Goal: Task Accomplishment & Management: Use online tool/utility

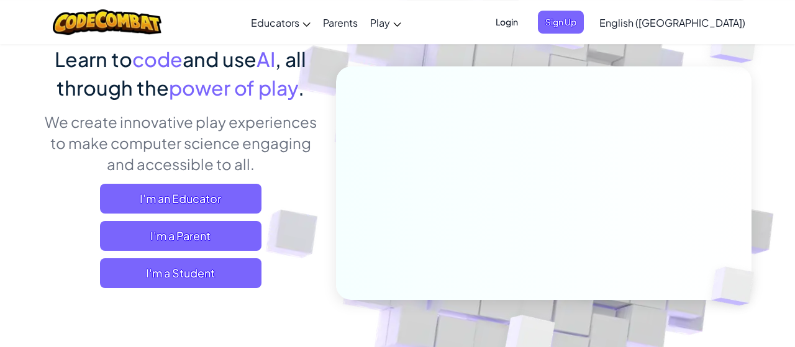
scroll to position [109, 0]
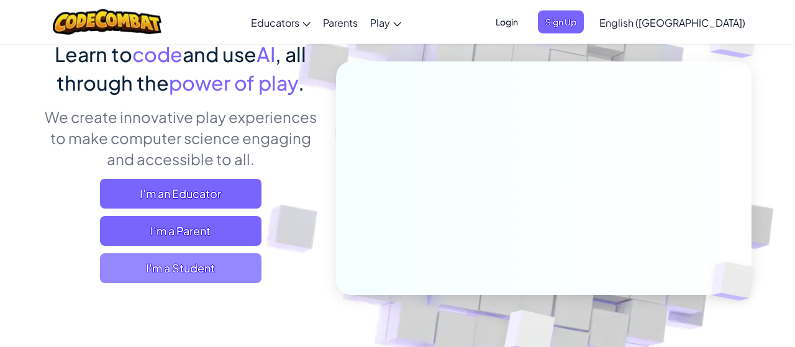
click at [215, 273] on span "I'm a Student" at bounding box center [180, 268] width 161 height 30
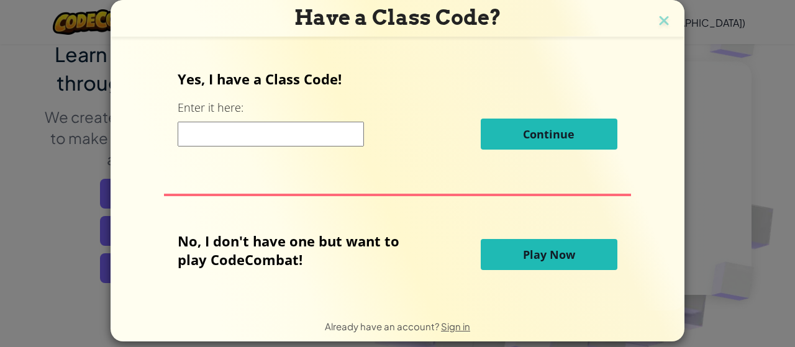
click at [276, 131] on input at bounding box center [271, 134] width 186 height 25
click at [513, 262] on button "Play Now" at bounding box center [549, 254] width 137 height 31
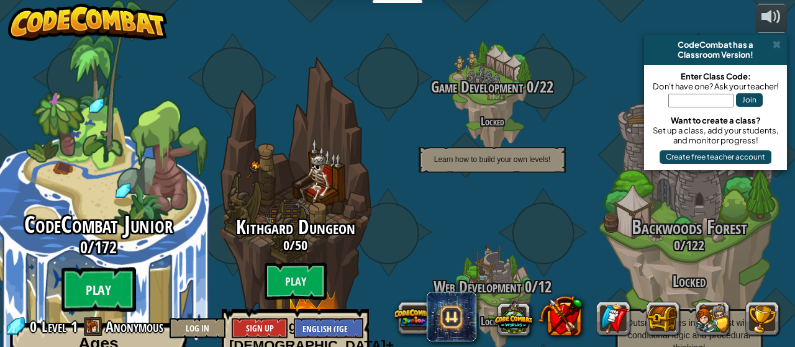
click at [102, 268] on btn "Play" at bounding box center [98, 290] width 75 height 45
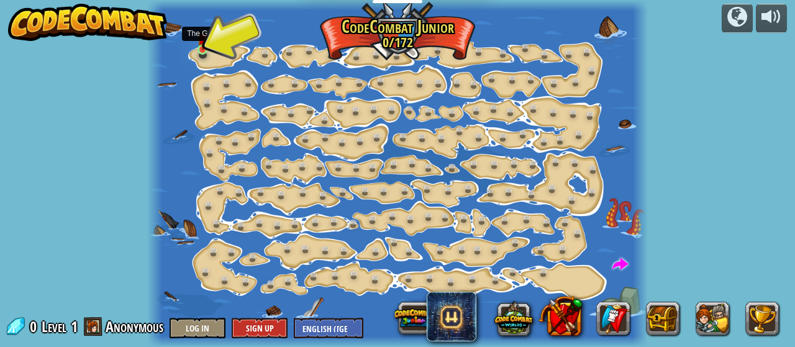
click at [207, 49] on img at bounding box center [202, 38] width 11 height 24
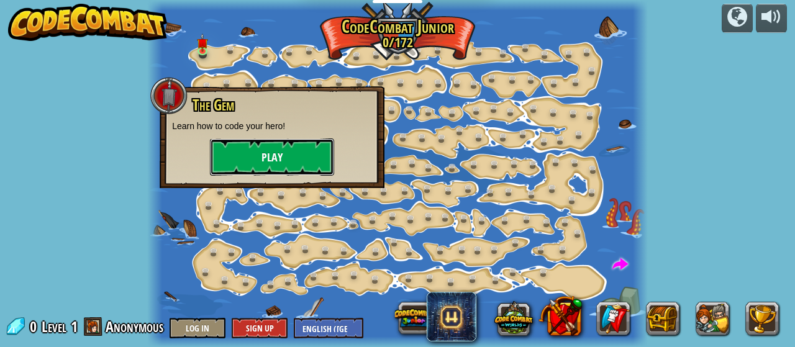
click at [251, 159] on button "Play" at bounding box center [272, 156] width 124 height 37
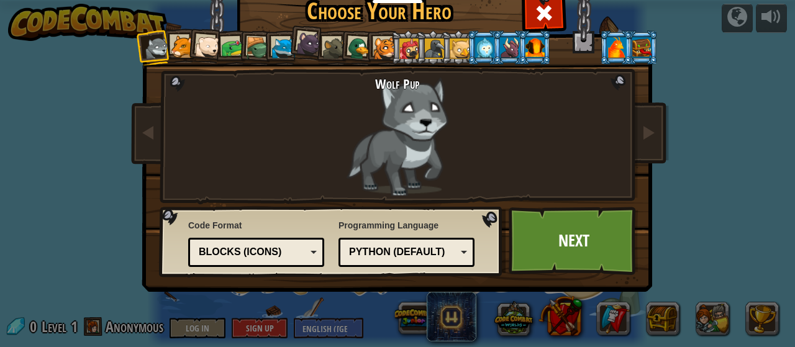
click at [456, 266] on div "Programming Language Python (Default) JavaScript Lua C++ Java (Experimental) Py…" at bounding box center [406, 243] width 136 height 54
click at [456, 259] on div "Python (Default)" at bounding box center [402, 252] width 107 height 14
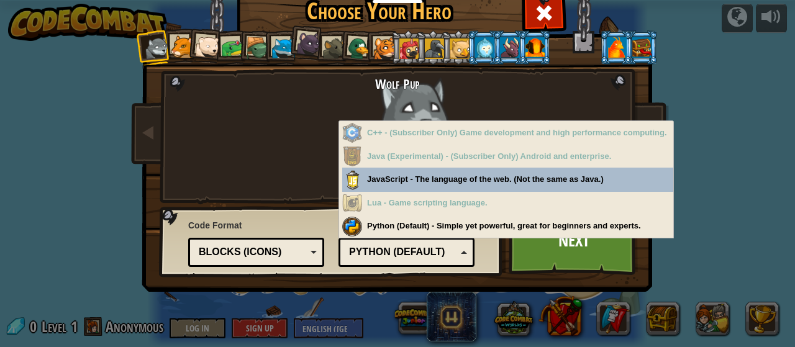
click at [178, 145] on div "Wolf Pup Cougar Polar Bear Cub Frog Turtle Blue Fox Panther Cub Brown Rat Duck …" at bounding box center [398, 159] width 466 height 271
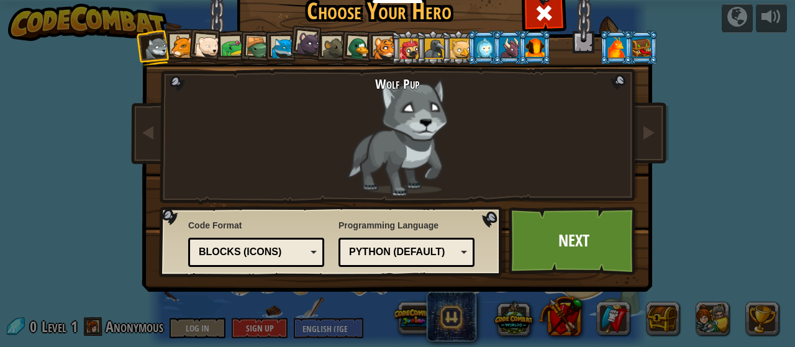
click at [276, 245] on div "Blocks (Icons)" at bounding box center [252, 252] width 107 height 14
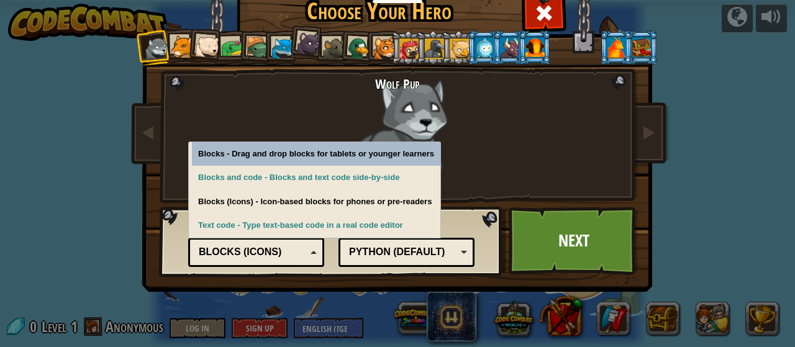
click at [278, 253] on div "Blocks (Icons)" at bounding box center [252, 252] width 107 height 14
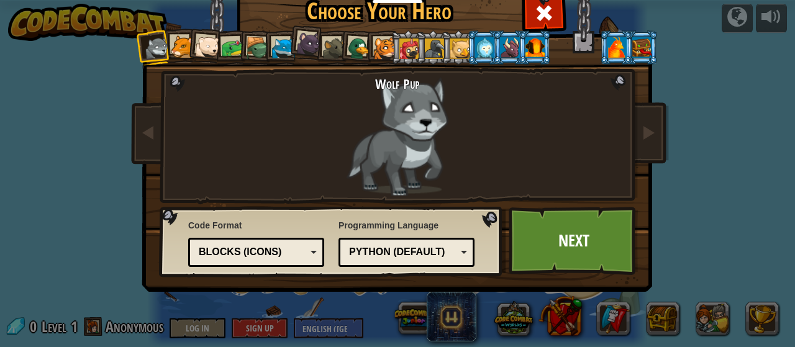
click at [278, 253] on div "Blocks (Icons)" at bounding box center [252, 252] width 107 height 14
click at [558, 233] on link "Next" at bounding box center [574, 241] width 130 height 68
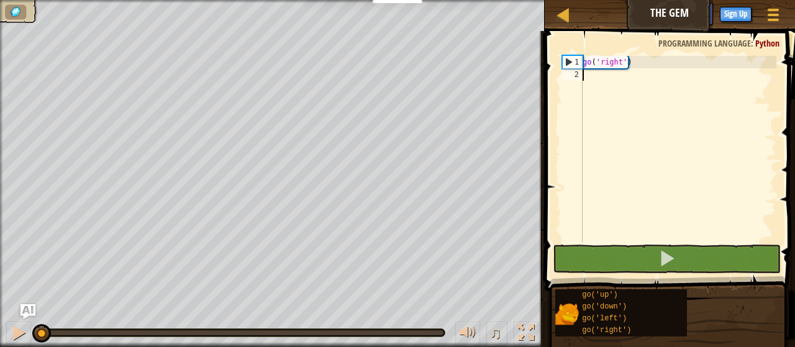
click at [676, 73] on div "go ( 'right' )" at bounding box center [678, 161] width 196 height 211
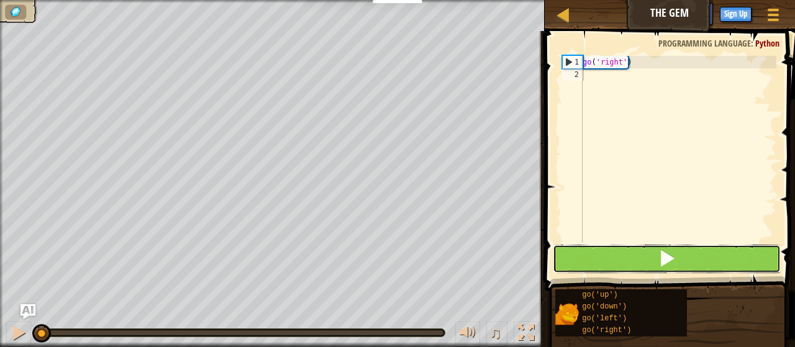
click at [645, 260] on button at bounding box center [667, 259] width 228 height 29
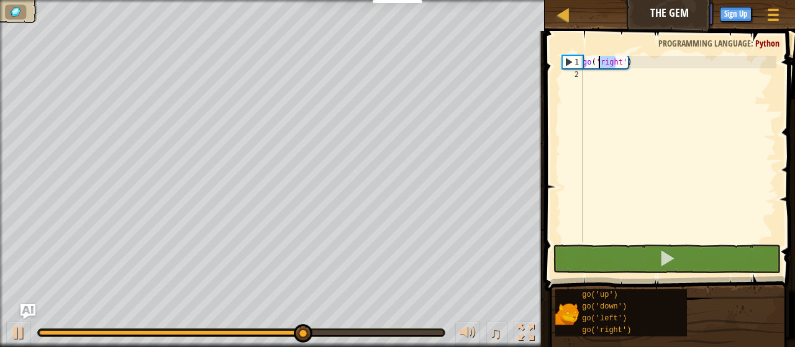
drag, startPoint x: 617, startPoint y: 61, endPoint x: 605, endPoint y: 61, distance: 11.8
click at [605, 61] on div "go ( 'right' )" at bounding box center [678, 161] width 196 height 211
type textarea "go('right')"
drag, startPoint x: 618, startPoint y: 61, endPoint x: 602, endPoint y: 60, distance: 15.5
click at [596, 63] on div "go ( 'right' )" at bounding box center [678, 161] width 196 height 211
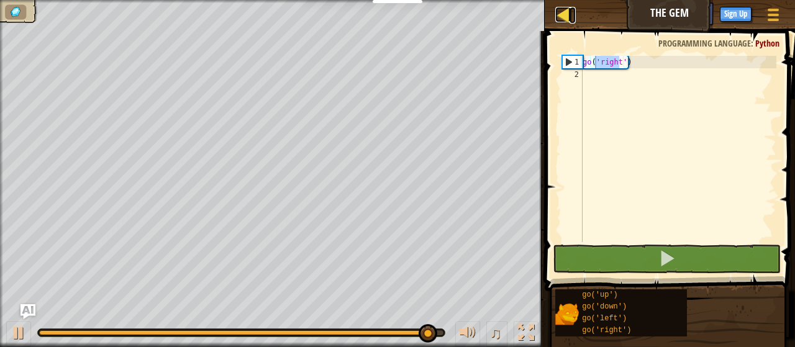
click at [563, 9] on div at bounding box center [563, 15] width 16 height 16
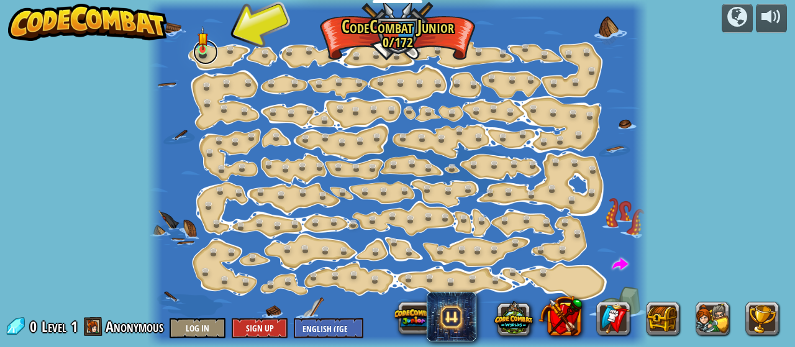
click at [202, 55] on link at bounding box center [205, 52] width 25 height 25
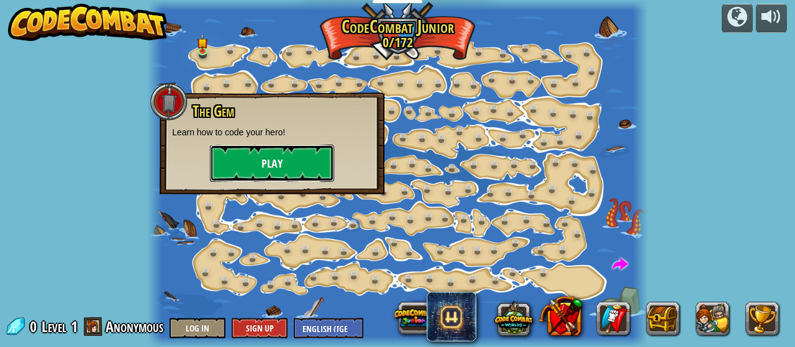
click at [268, 168] on button "Play" at bounding box center [272, 163] width 124 height 37
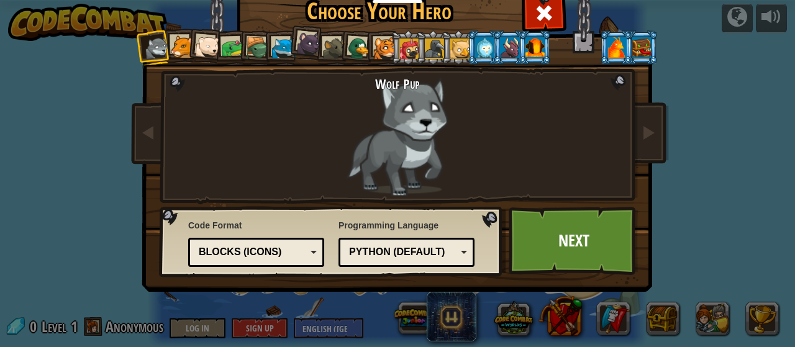
click at [303, 254] on div "Blocks (Icons)" at bounding box center [252, 252] width 107 height 14
click at [563, 245] on link "Next" at bounding box center [574, 241] width 130 height 68
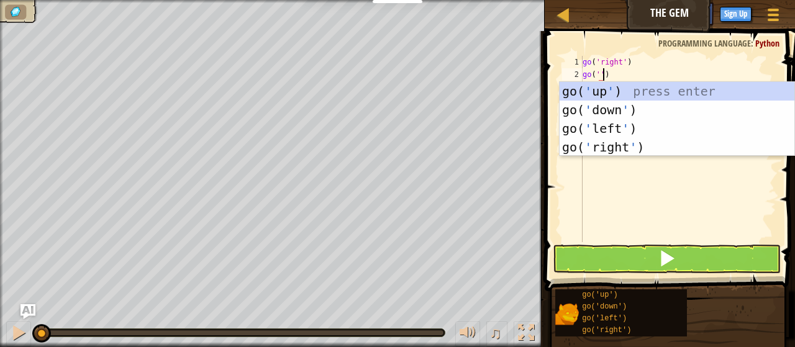
scroll to position [6, 1]
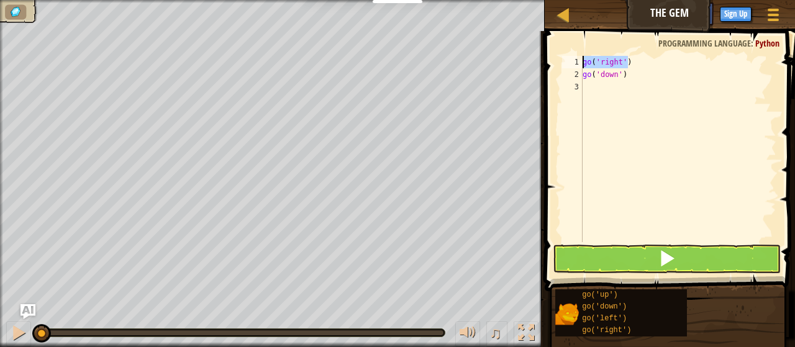
type textarea "go('down')"
type textarea "go('right')"
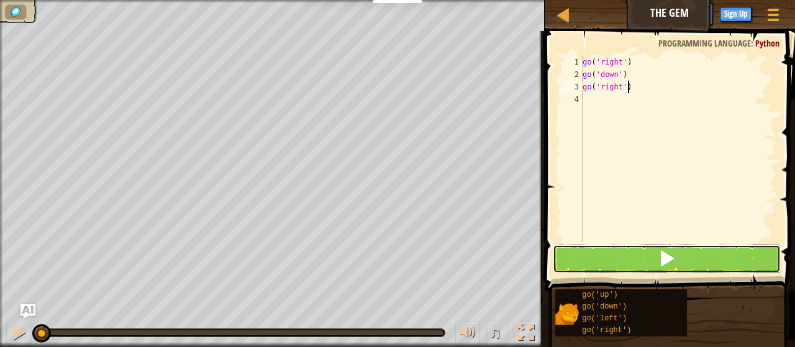
click at [654, 251] on button at bounding box center [667, 259] width 228 height 29
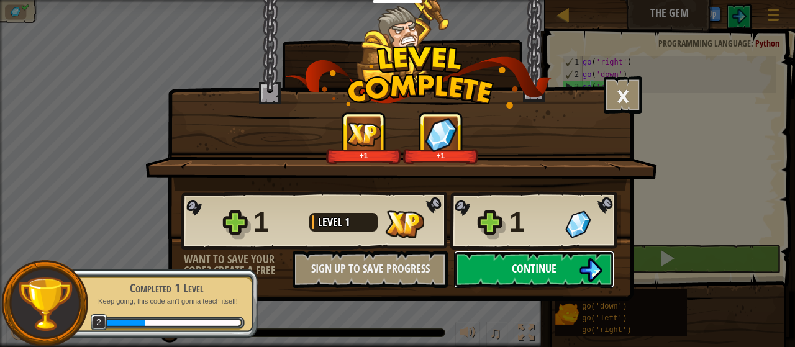
click at [486, 281] on button "Continue" at bounding box center [534, 269] width 160 height 37
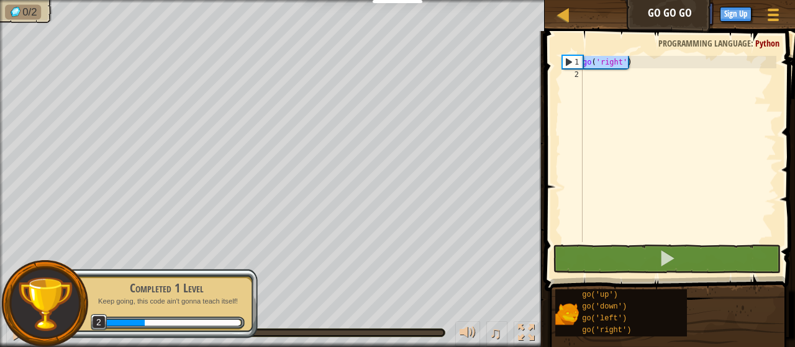
drag, startPoint x: 630, startPoint y: 68, endPoint x: 554, endPoint y: 66, distance: 76.4
click at [580, 66] on div "go ( 'right' )" at bounding box center [678, 149] width 196 height 186
type textarea "go('right')"
click at [635, 88] on div "go ( 'right' )" at bounding box center [678, 161] width 196 height 211
type textarea "go('right')"
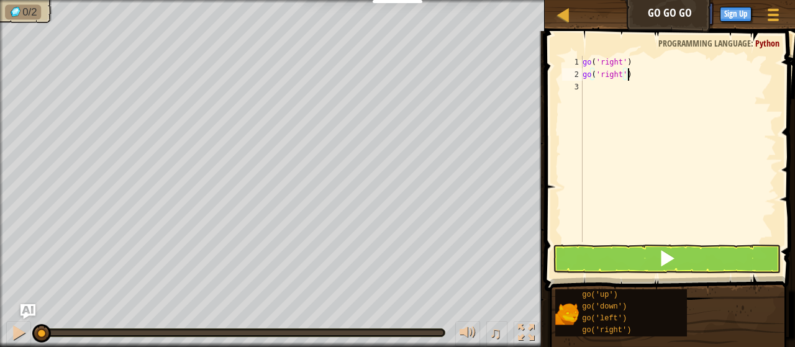
click at [658, 64] on div "go ( 'right' ) go ( 'right' )" at bounding box center [678, 161] width 196 height 211
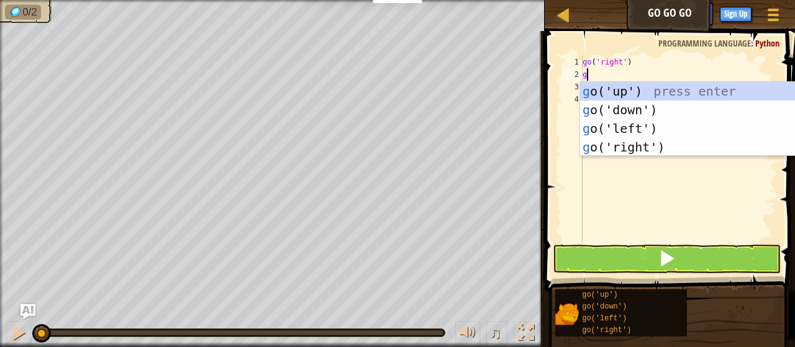
type textarea "go"
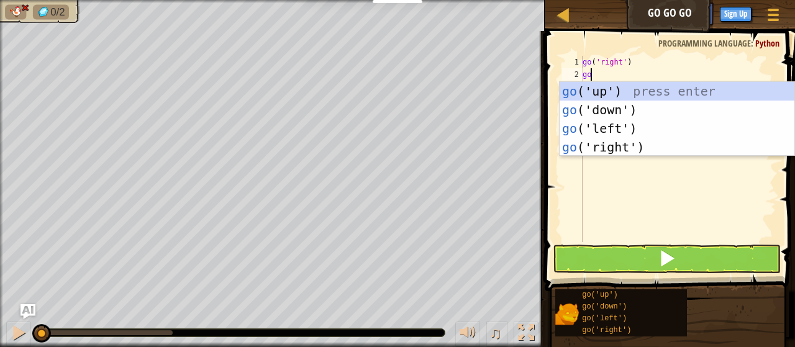
scroll to position [0, 0]
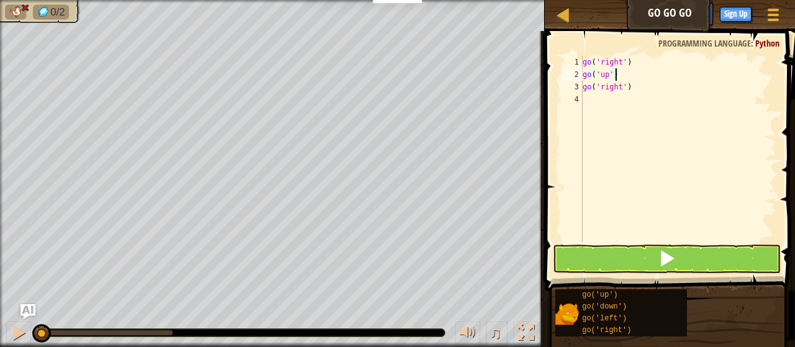
type textarea "go('right')"
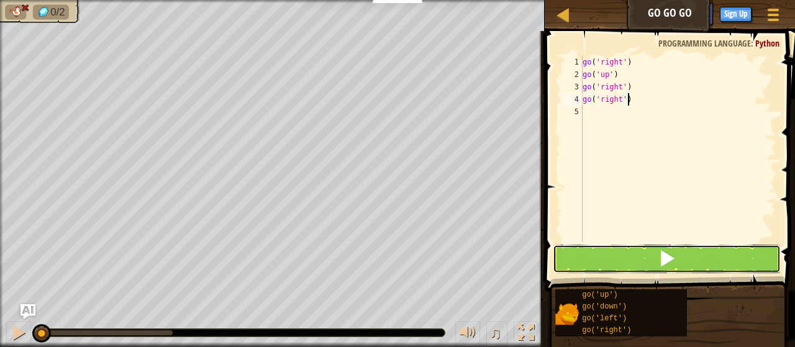
click at [626, 261] on button at bounding box center [667, 259] width 228 height 29
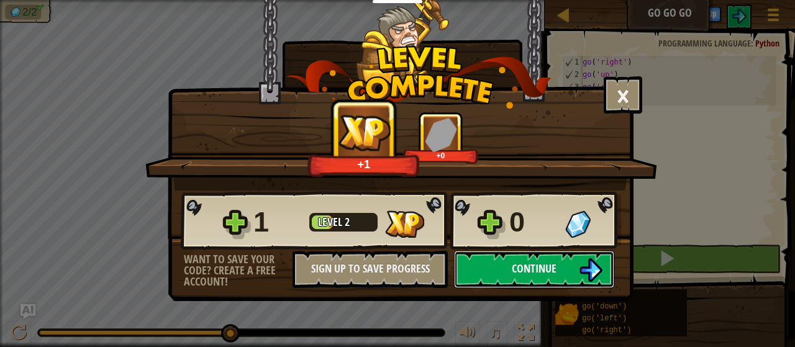
click at [553, 258] on button "Continue" at bounding box center [534, 269] width 160 height 37
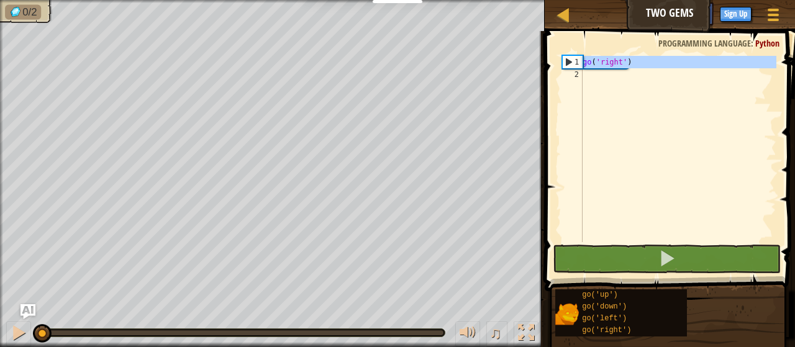
drag, startPoint x: 633, startPoint y: 71, endPoint x: 568, endPoint y: 61, distance: 65.3
click at [580, 61] on div "go ( 'right' )" at bounding box center [678, 149] width 196 height 186
type textarea "go('right')"
click at [627, 94] on div "go ( 'right' )" at bounding box center [678, 149] width 196 height 186
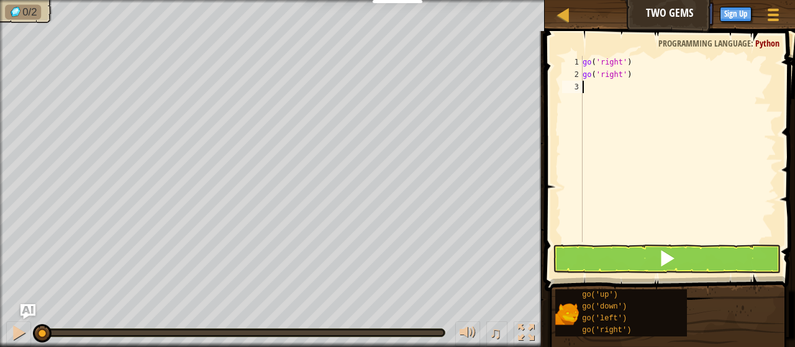
paste textarea "g"
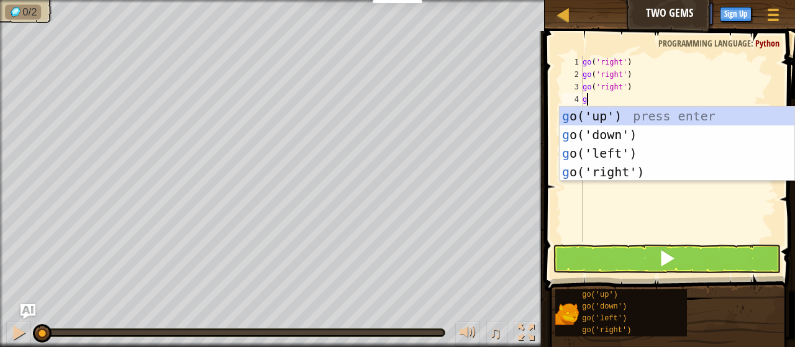
scroll to position [6, 0]
type textarea "go"
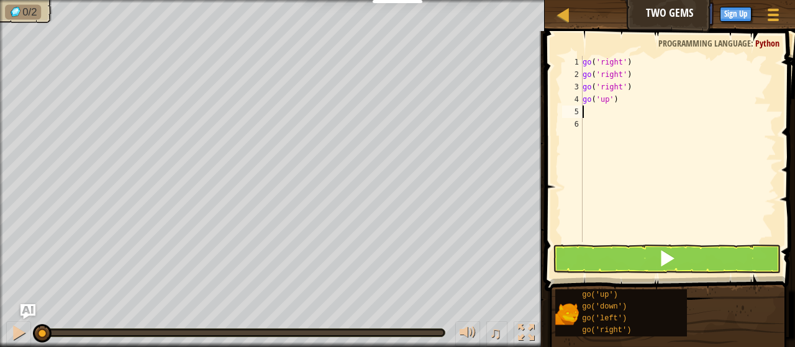
type textarea "go"
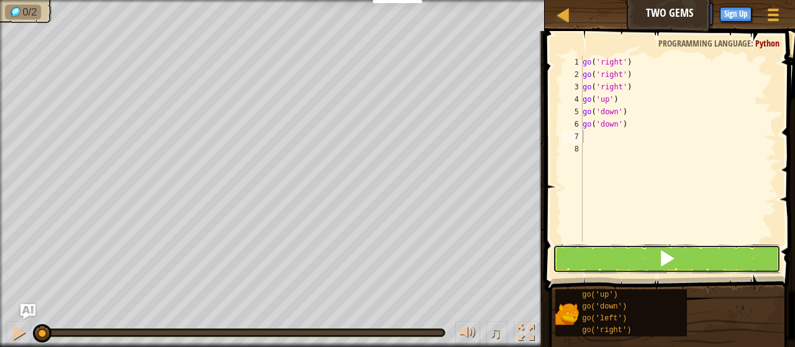
click at [646, 253] on button at bounding box center [667, 259] width 228 height 29
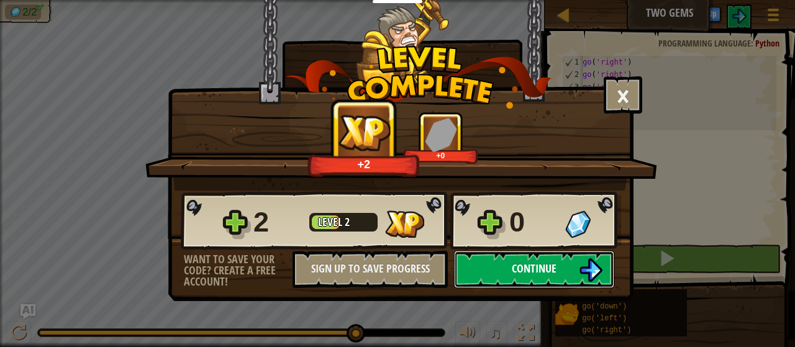
click at [474, 268] on button "Continue" at bounding box center [534, 269] width 160 height 37
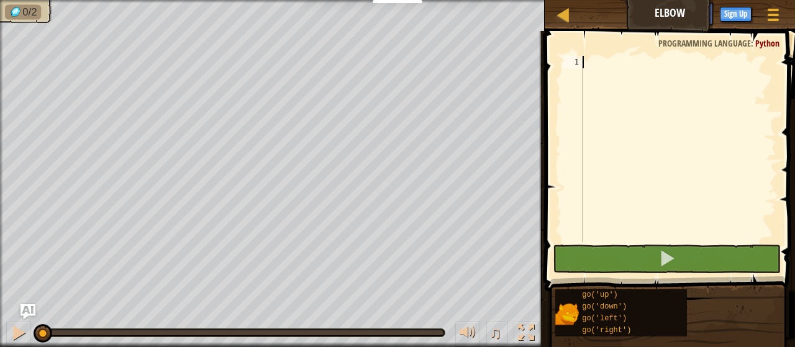
scroll to position [6, 0]
type textarea "go"
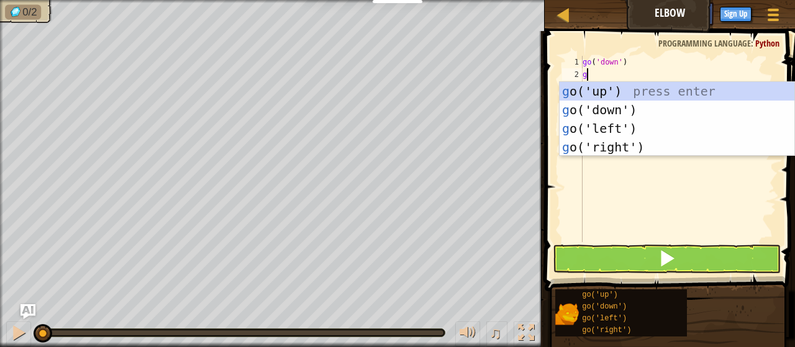
type textarea "go"
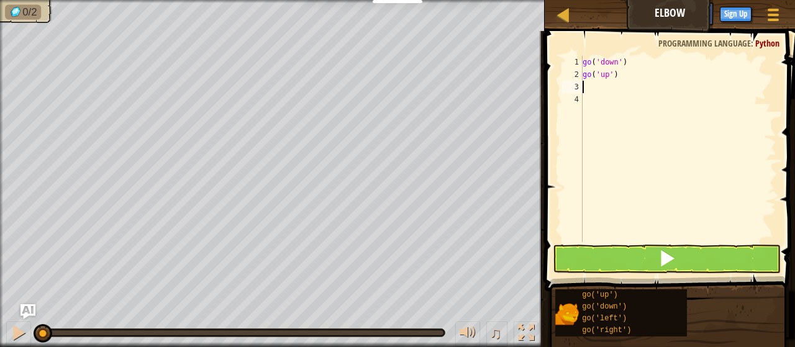
scroll to position [0, 0]
type textarea "g"
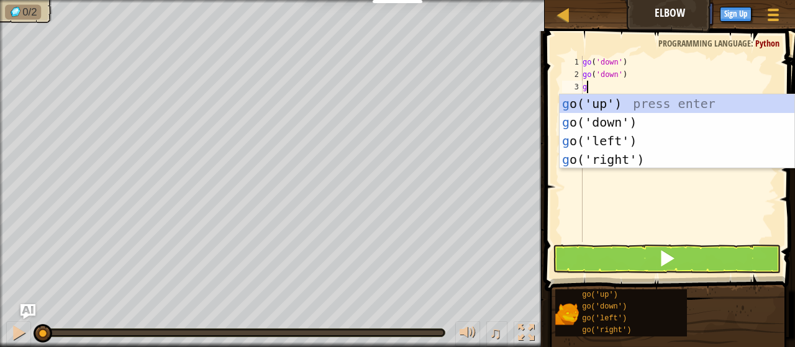
scroll to position [6, 0]
type textarea "go"
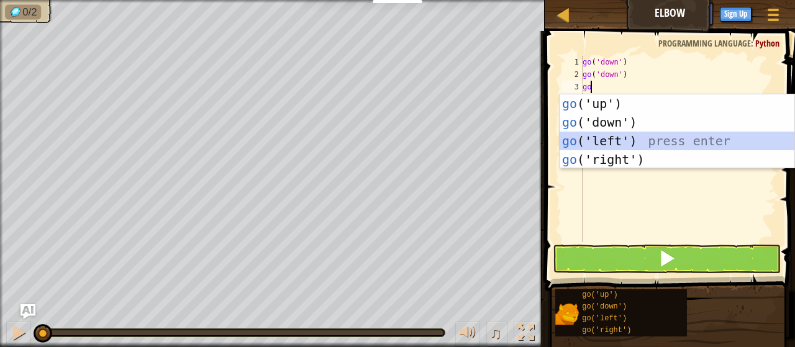
scroll to position [0, 0]
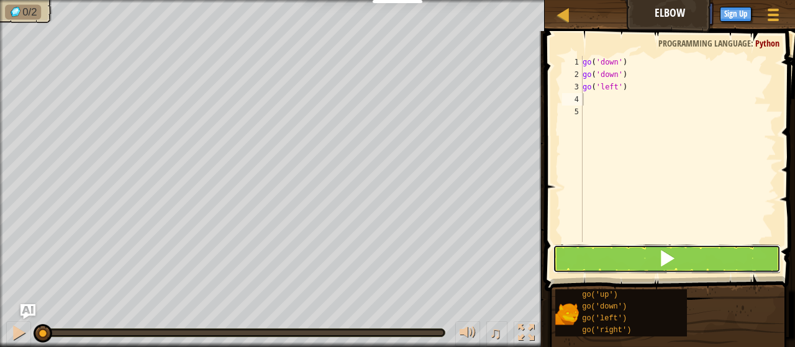
click at [610, 264] on button at bounding box center [667, 259] width 228 height 29
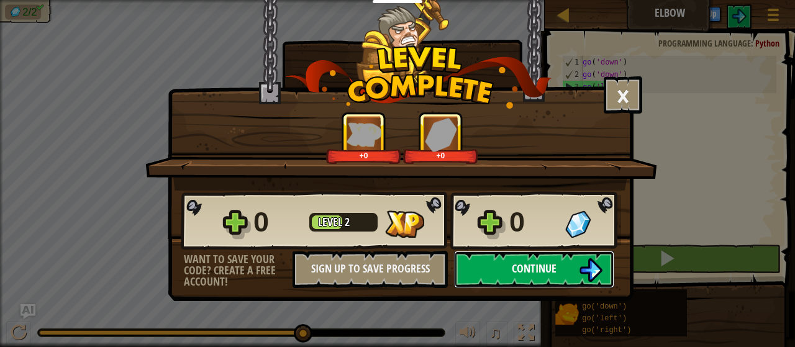
click at [498, 262] on button "Continue" at bounding box center [534, 269] width 160 height 37
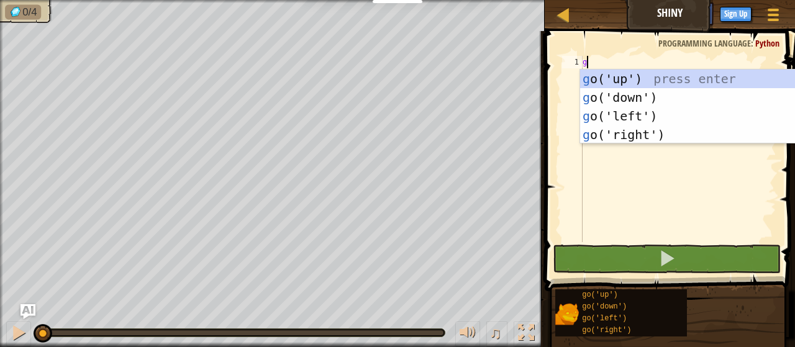
scroll to position [6, 0]
type textarea "go"
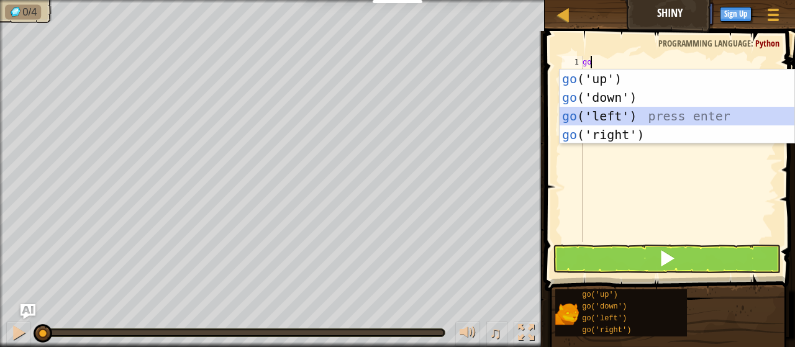
scroll to position [0, 0]
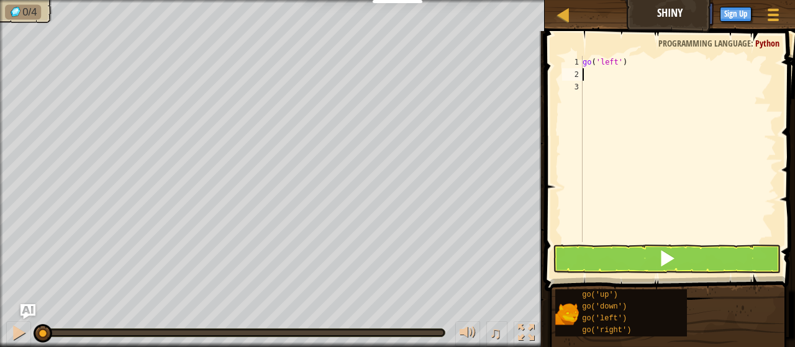
type textarea "go"
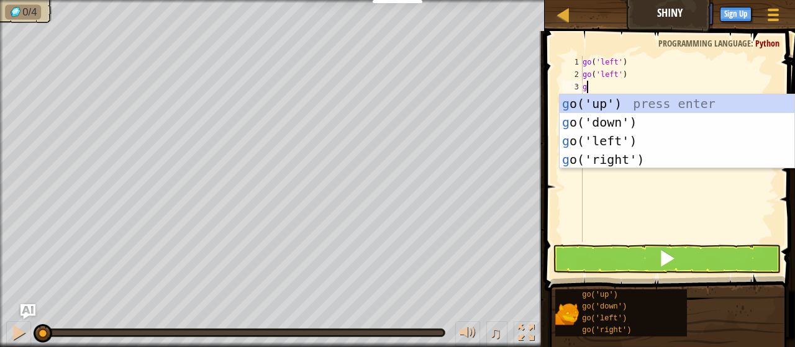
type textarea "go"
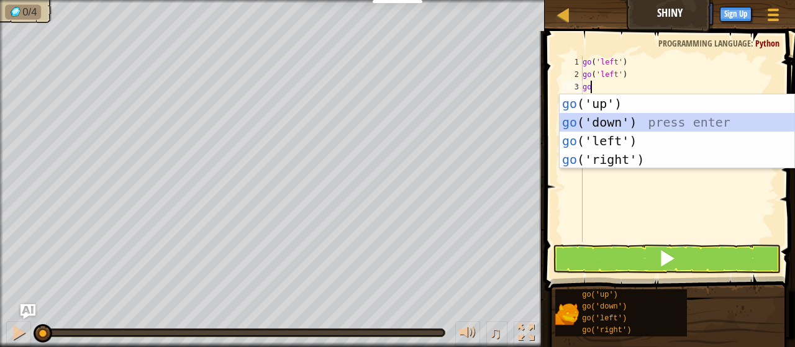
scroll to position [0, 0]
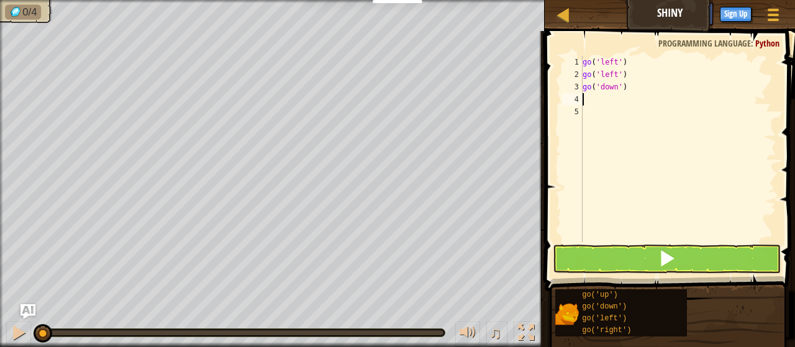
type textarea "go"
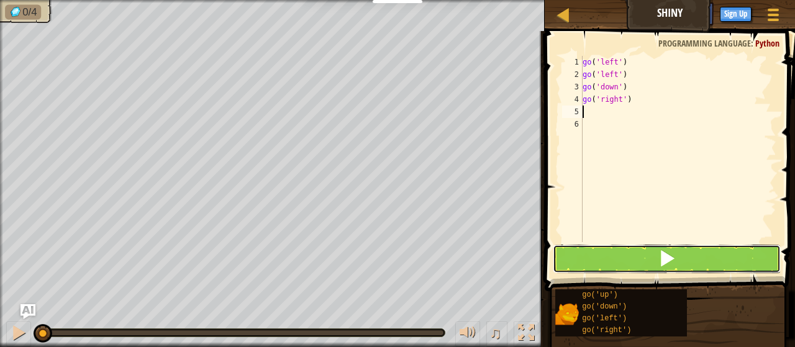
click at [685, 269] on button at bounding box center [667, 259] width 228 height 29
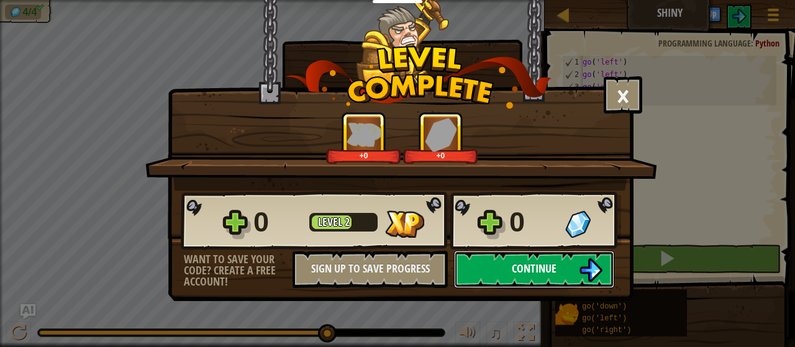
click at [491, 269] on button "Continue" at bounding box center [534, 269] width 160 height 37
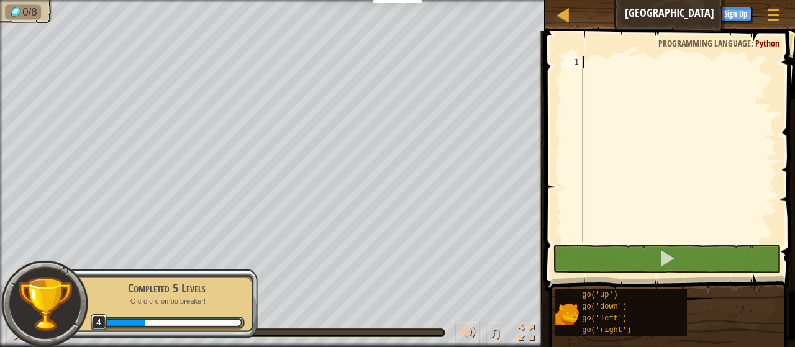
scroll to position [6, 0]
type textarea "go"
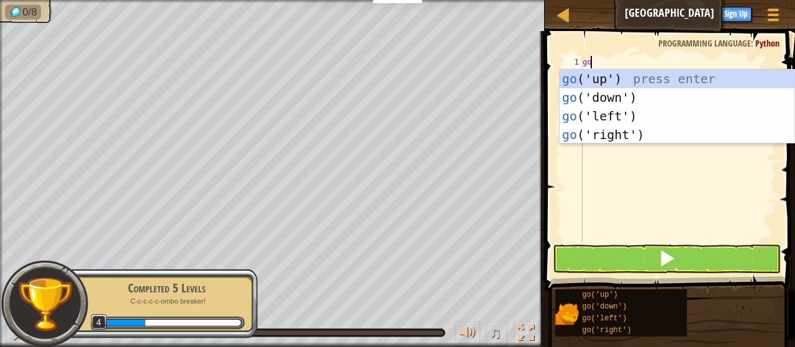
scroll to position [0, 0]
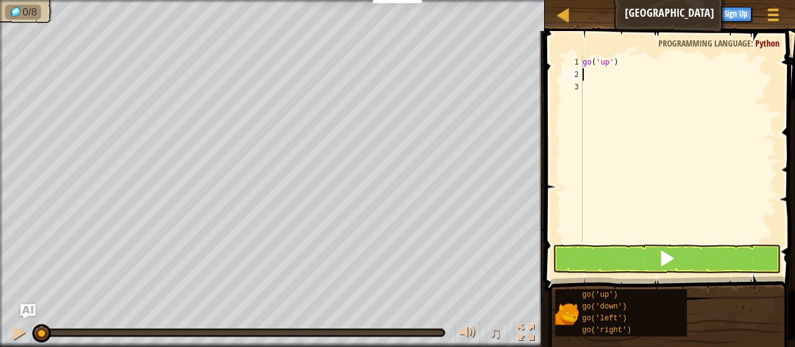
type textarea "go"
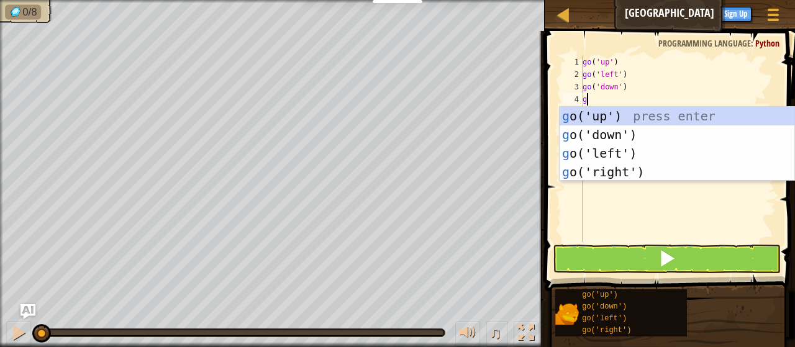
type textarea "go"
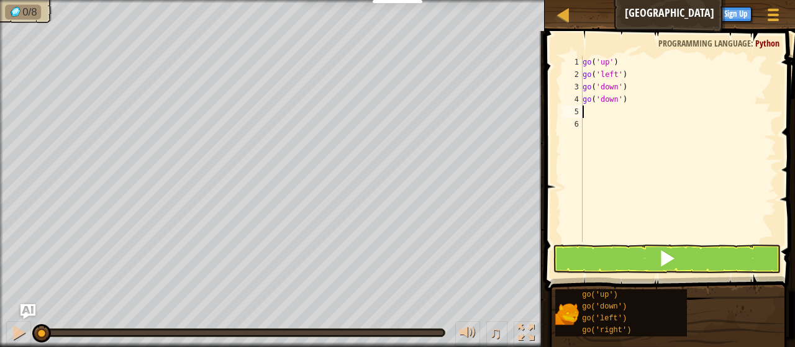
scroll to position [6, 0]
type textarea "go"
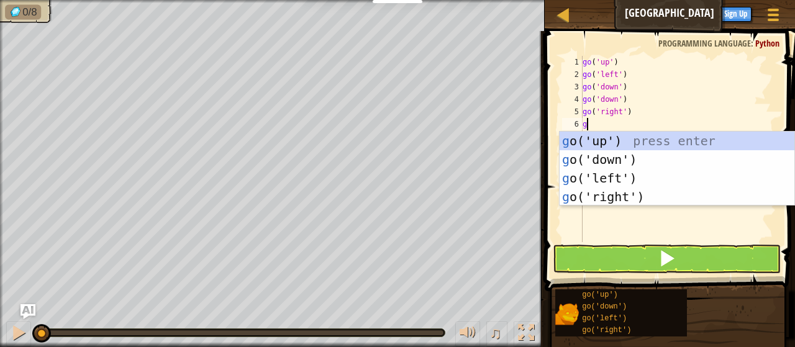
type textarea "go"
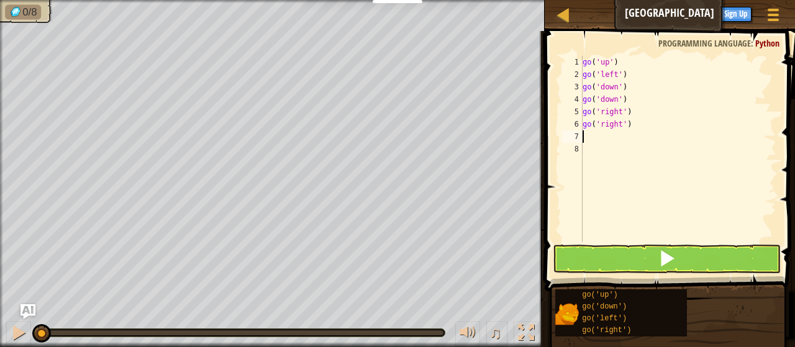
scroll to position [0, 0]
type textarea "go"
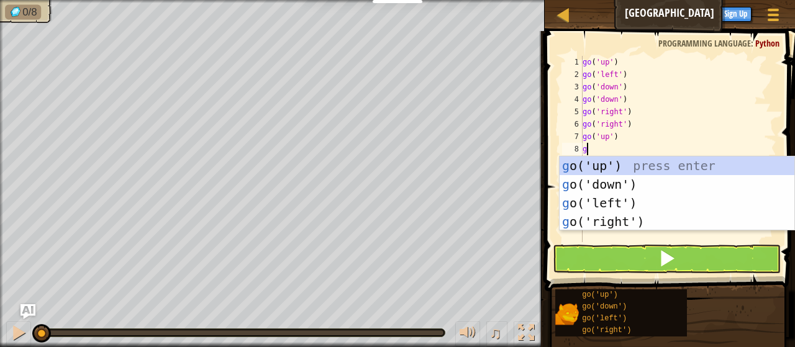
scroll to position [6, 0]
type textarea "go"
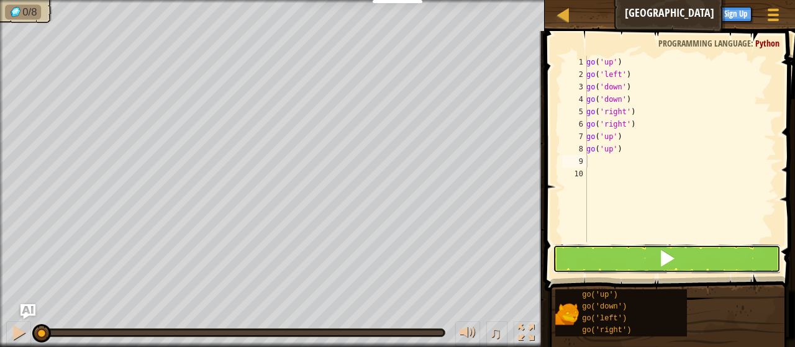
click at [610, 258] on button at bounding box center [667, 259] width 228 height 29
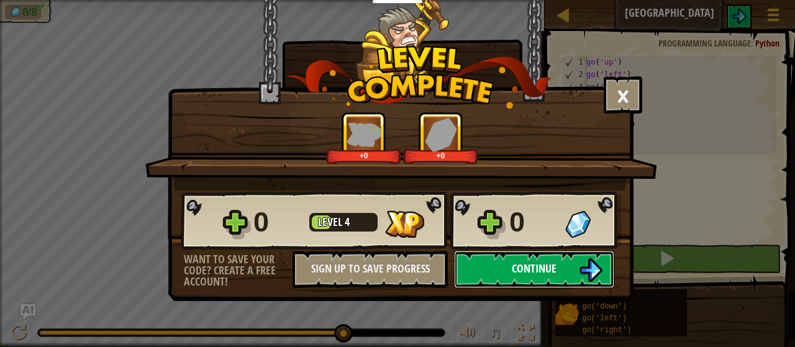
click at [496, 268] on button "Continue" at bounding box center [534, 269] width 160 height 37
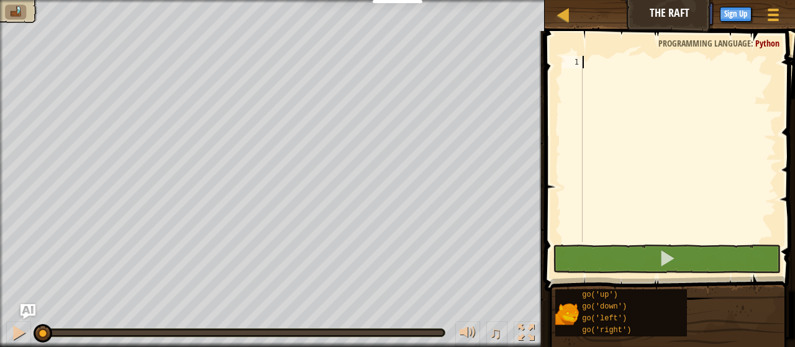
type textarea "go"
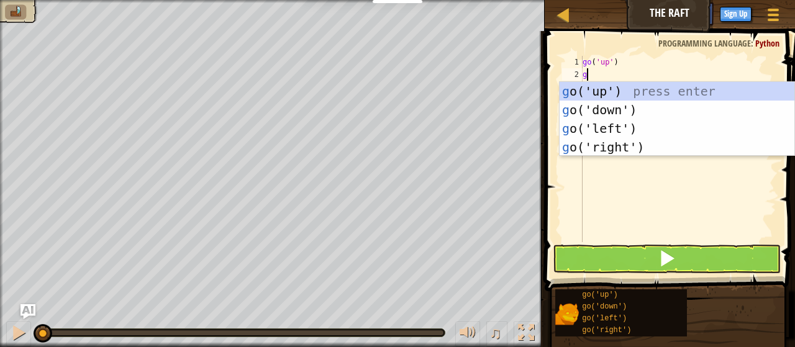
type textarea "go"
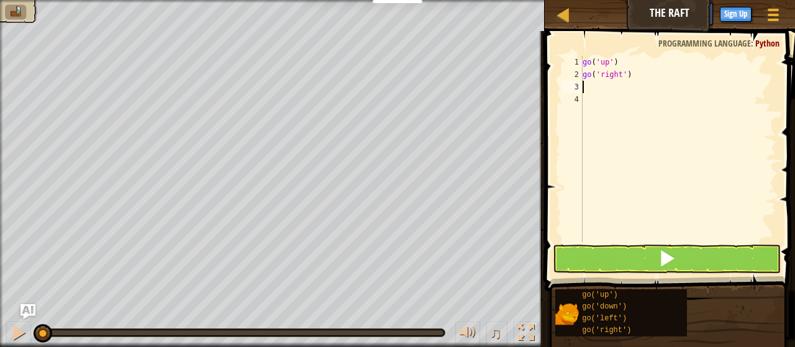
type textarea "go"
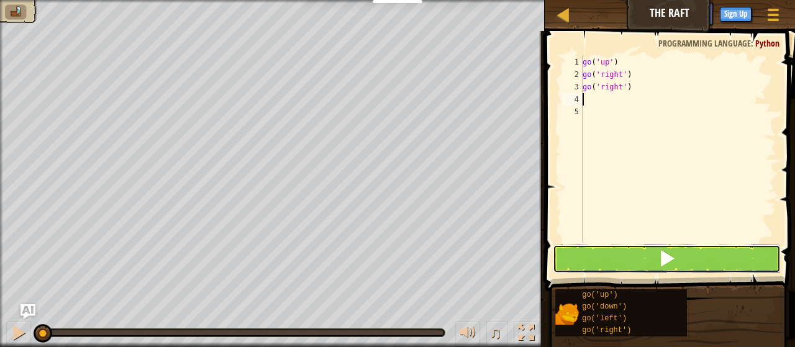
click at [574, 254] on button at bounding box center [667, 259] width 228 height 29
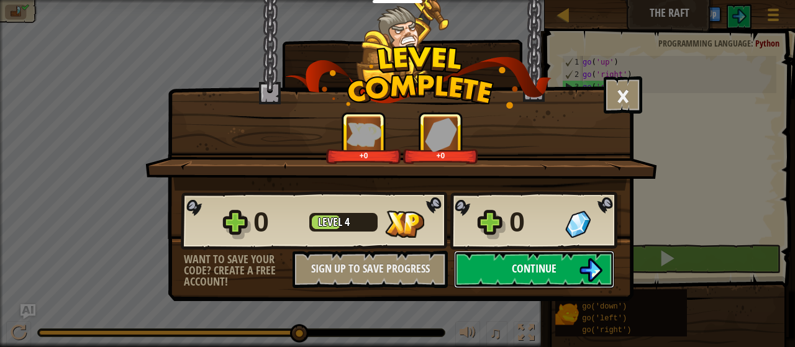
click at [500, 260] on button "Continue" at bounding box center [534, 269] width 160 height 37
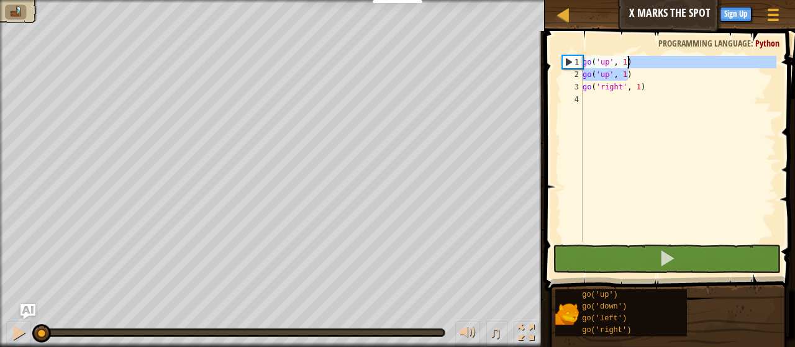
drag, startPoint x: 628, startPoint y: 73, endPoint x: 631, endPoint y: 61, distance: 11.6
click at [631, 61] on div "go ( 'up' , 1 ) go ( 'up' , 1 ) go ( 'right' , 1 )" at bounding box center [678, 161] width 196 height 211
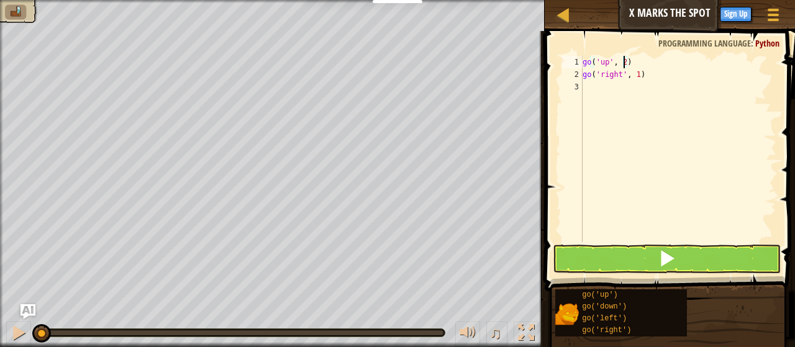
scroll to position [6, 2]
type textarea "go('right', 3)"
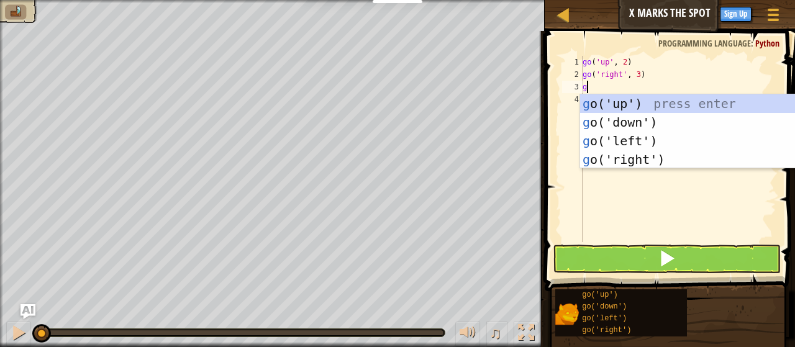
type textarea "go"
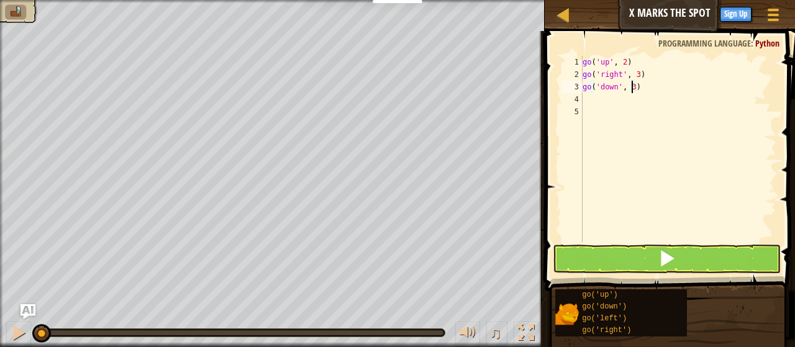
scroll to position [6, 4]
type textarea "go('down', 2)"
type textarea "go"
type textarea "go('left')"
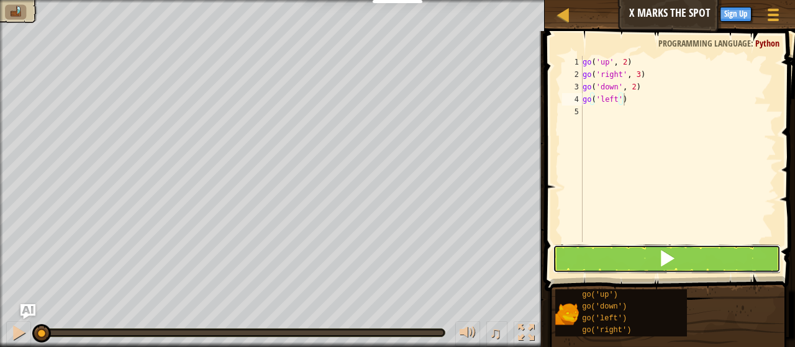
click at [595, 260] on button at bounding box center [667, 259] width 228 height 29
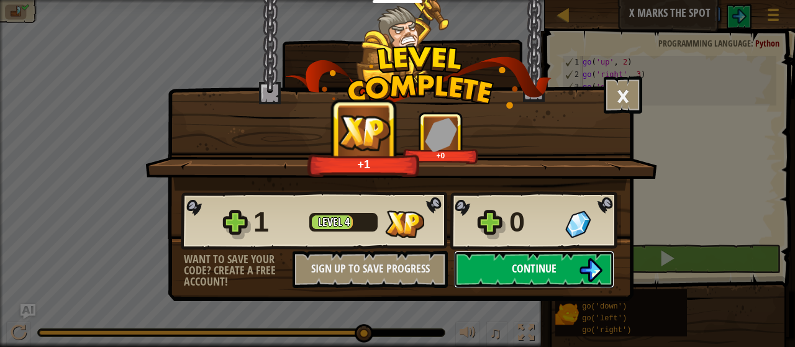
click at [536, 261] on span "Continue" at bounding box center [534, 269] width 45 height 16
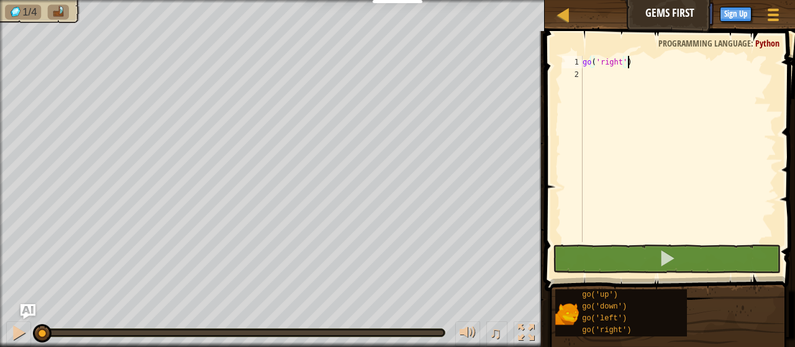
click at [622, 61] on div "go ( 'right' )" at bounding box center [678, 161] width 196 height 211
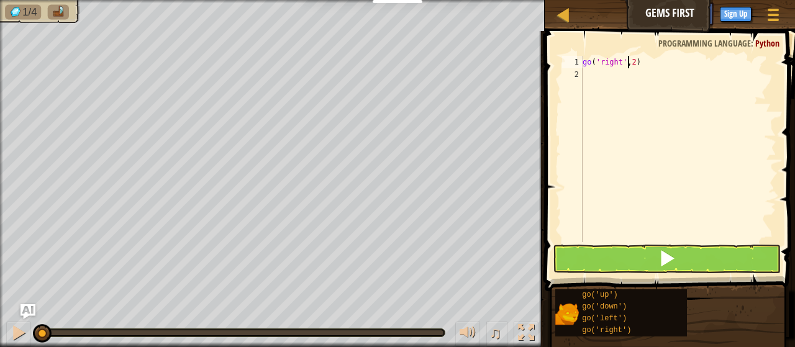
type textarea "go('right', 2)"
type textarea "go"
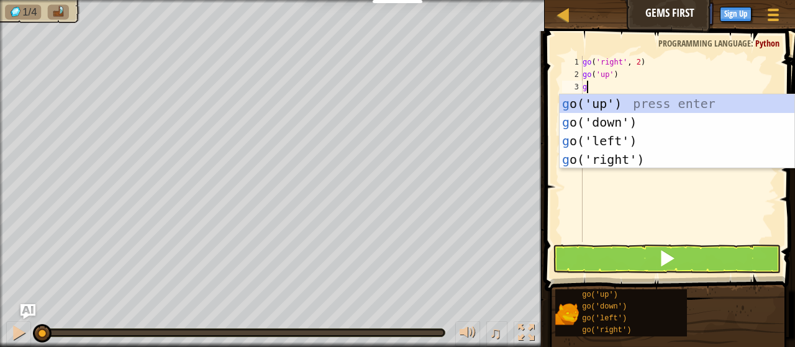
type textarea "go"
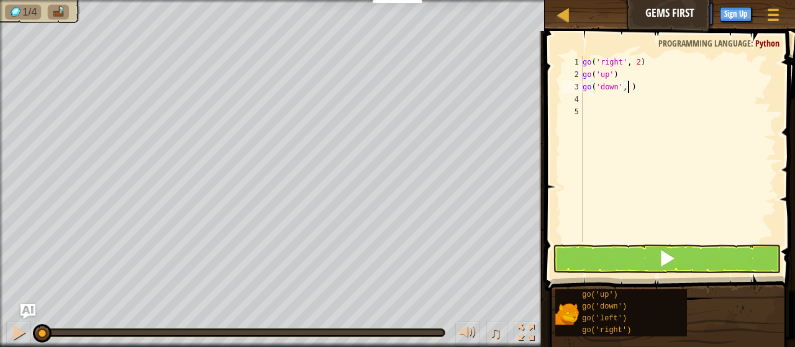
type textarea "go('down', 2)"
type textarea "go"
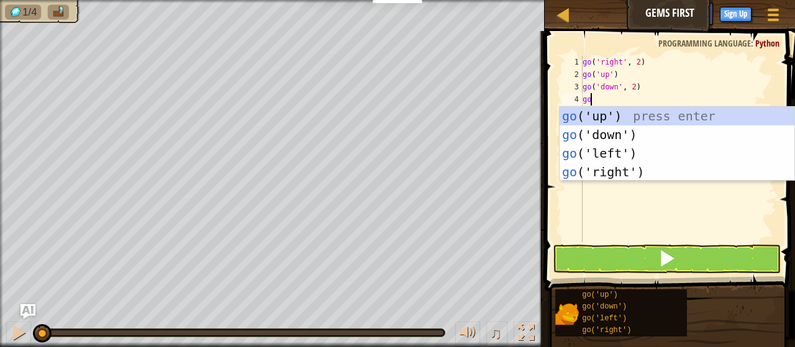
scroll to position [0, 0]
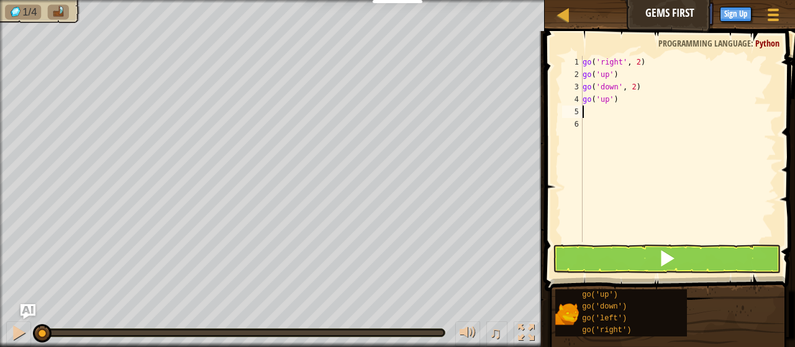
type textarea "go"
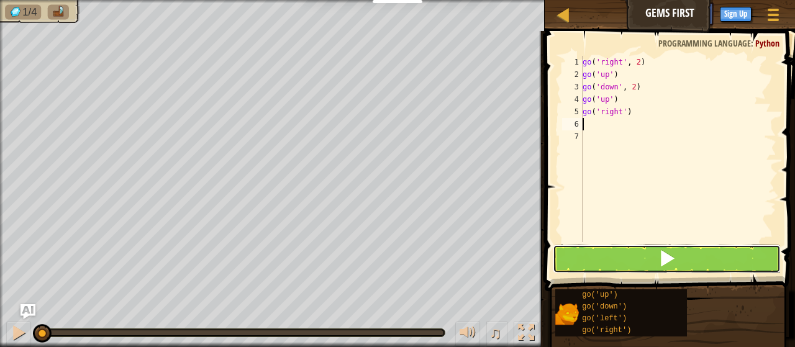
click at [598, 256] on button at bounding box center [667, 259] width 228 height 29
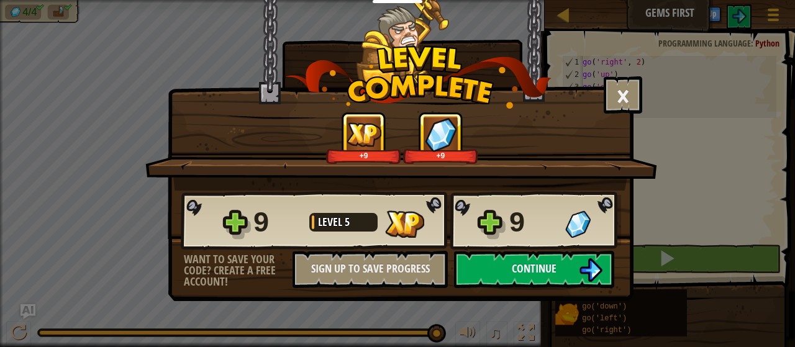
click at [512, 278] on button "Continue" at bounding box center [534, 269] width 160 height 37
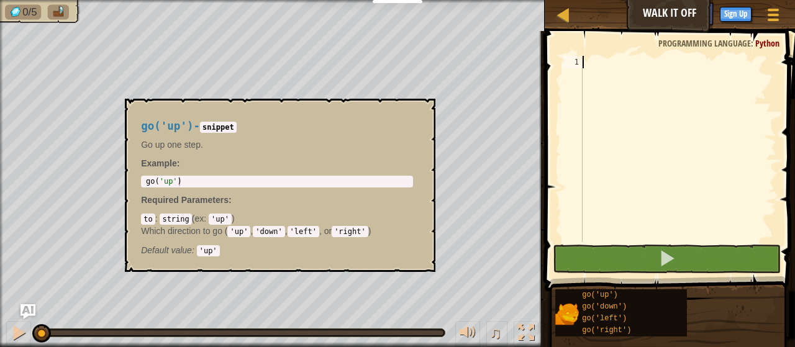
type textarea "go('up')"
click at [230, 184] on div "go ( 'up' )" at bounding box center [276, 191] width 267 height 28
click at [633, 70] on div at bounding box center [678, 161] width 196 height 211
drag, startPoint x: 297, startPoint y: 106, endPoint x: 301, endPoint y: 138, distance: 32.6
click at [299, 136] on div "go('up') - snippet Go up one step. Example : go('up') 1 go ( 'up' ) ההההההההההה…" at bounding box center [280, 185] width 310 height 173
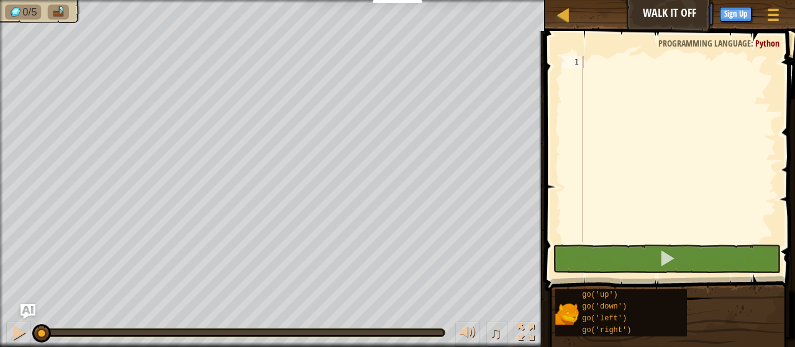
click at [595, 94] on div at bounding box center [678, 161] width 196 height 211
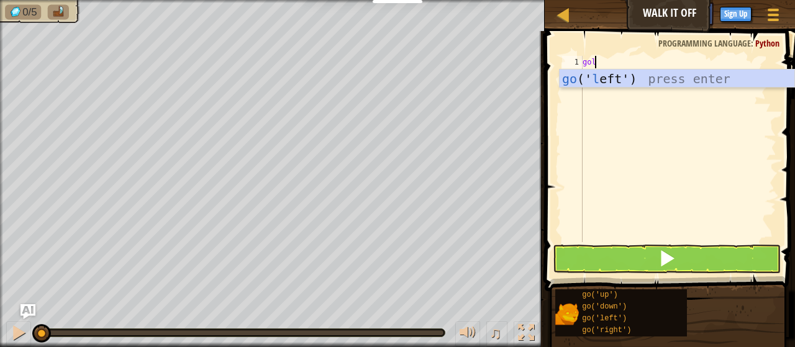
type textarea "go"
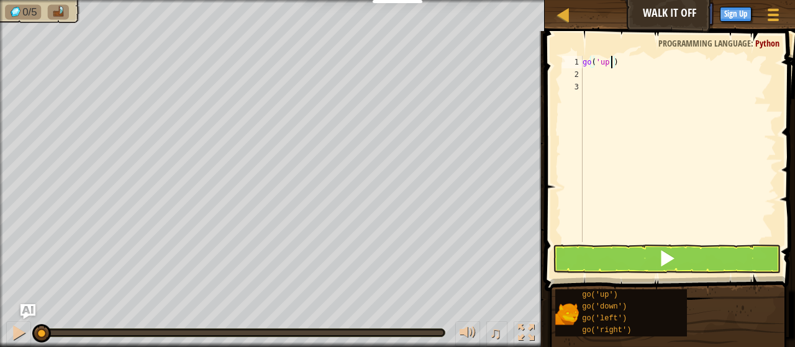
scroll to position [6, 2]
type textarea "go('up', 3)"
type textarea "go"
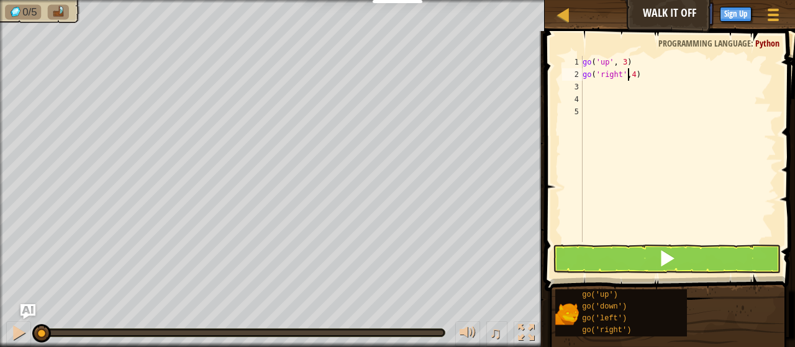
type textarea "go('right', 4)"
type textarea "go"
type textarea "go('down', 3)"
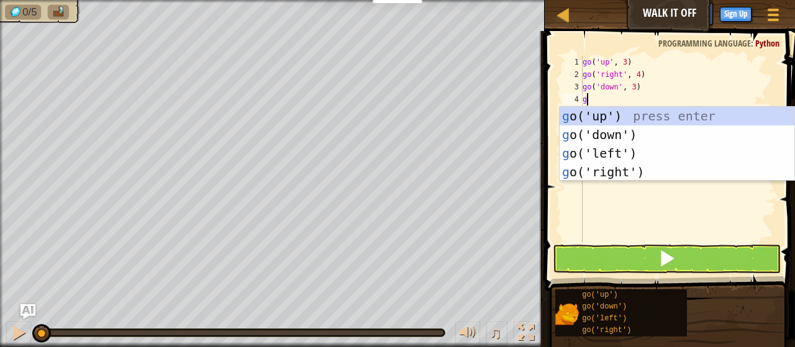
scroll to position [6, 0]
type textarea "go"
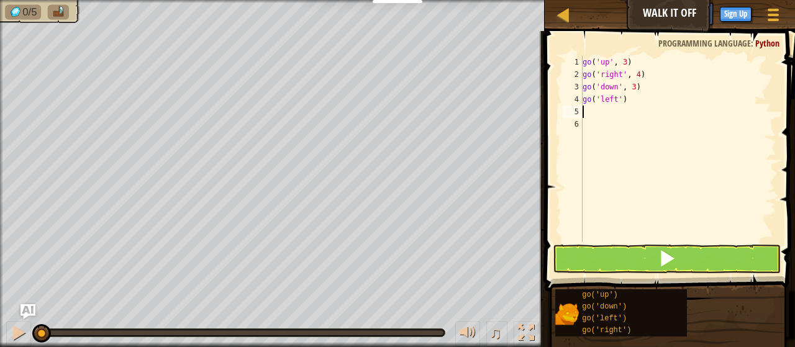
scroll to position [0, 0]
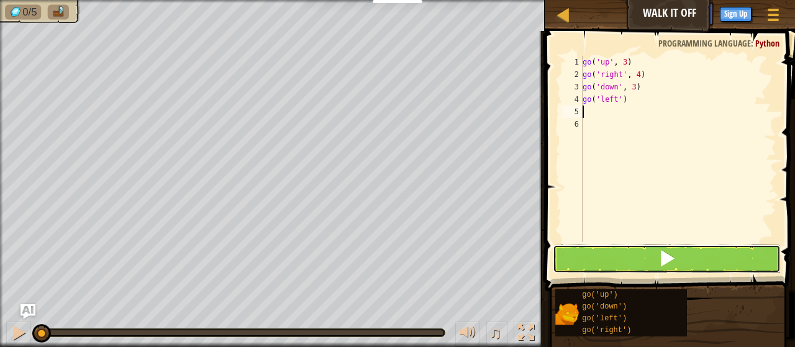
click at [591, 249] on button at bounding box center [667, 259] width 228 height 29
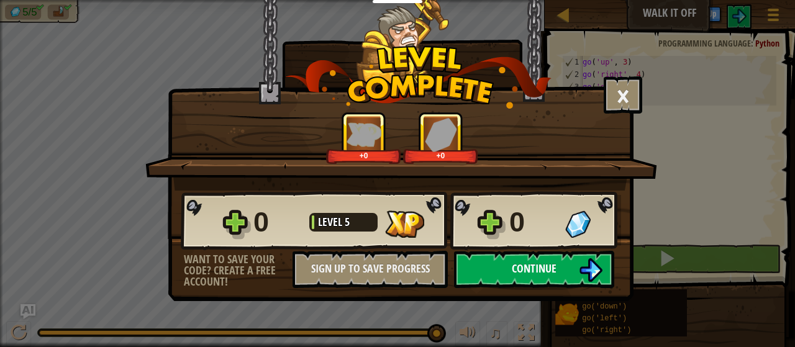
click at [568, 261] on button "Continue" at bounding box center [534, 269] width 160 height 37
